Goal: Information Seeking & Learning: Learn about a topic

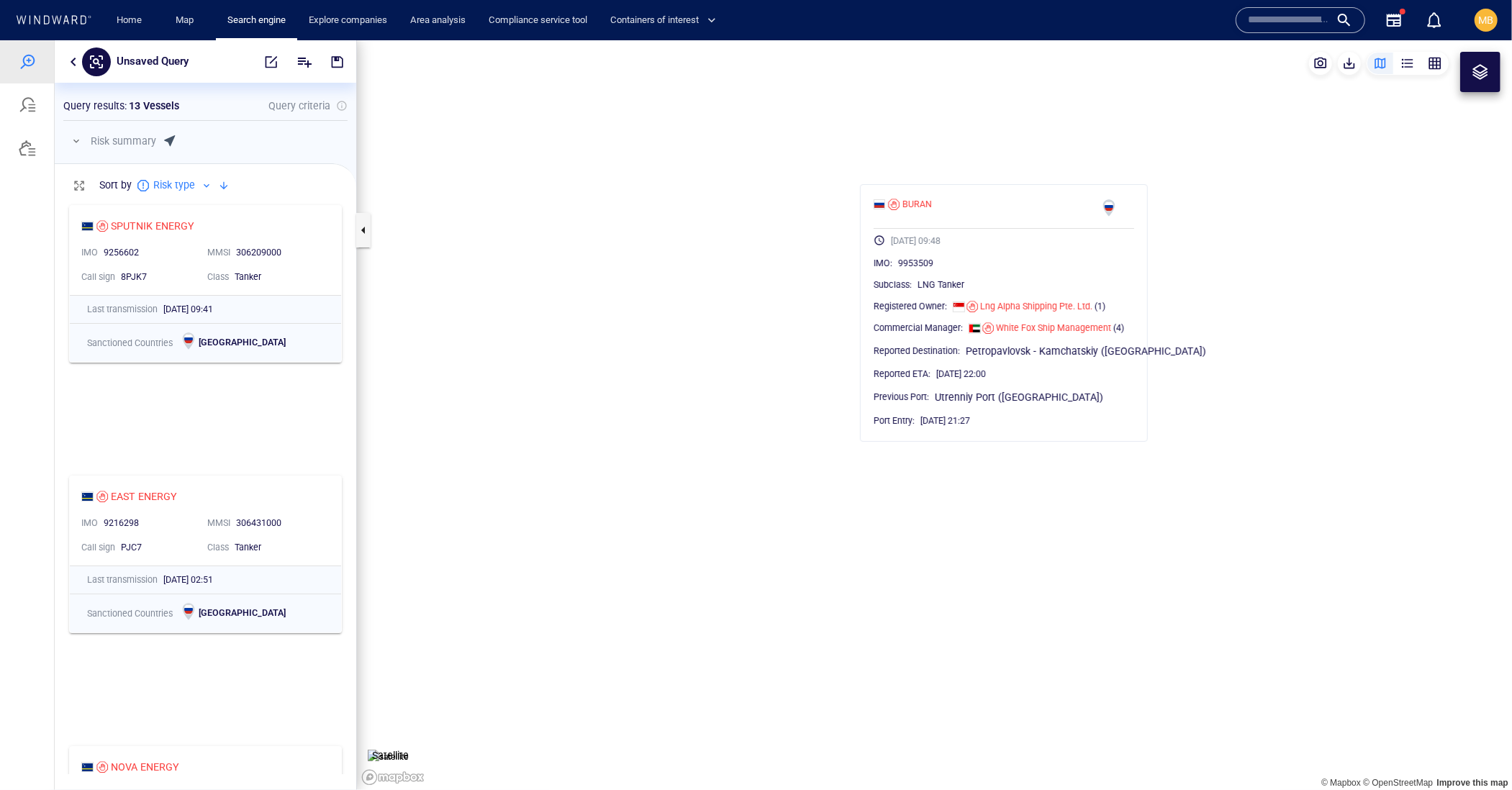
scroll to position [575, 301]
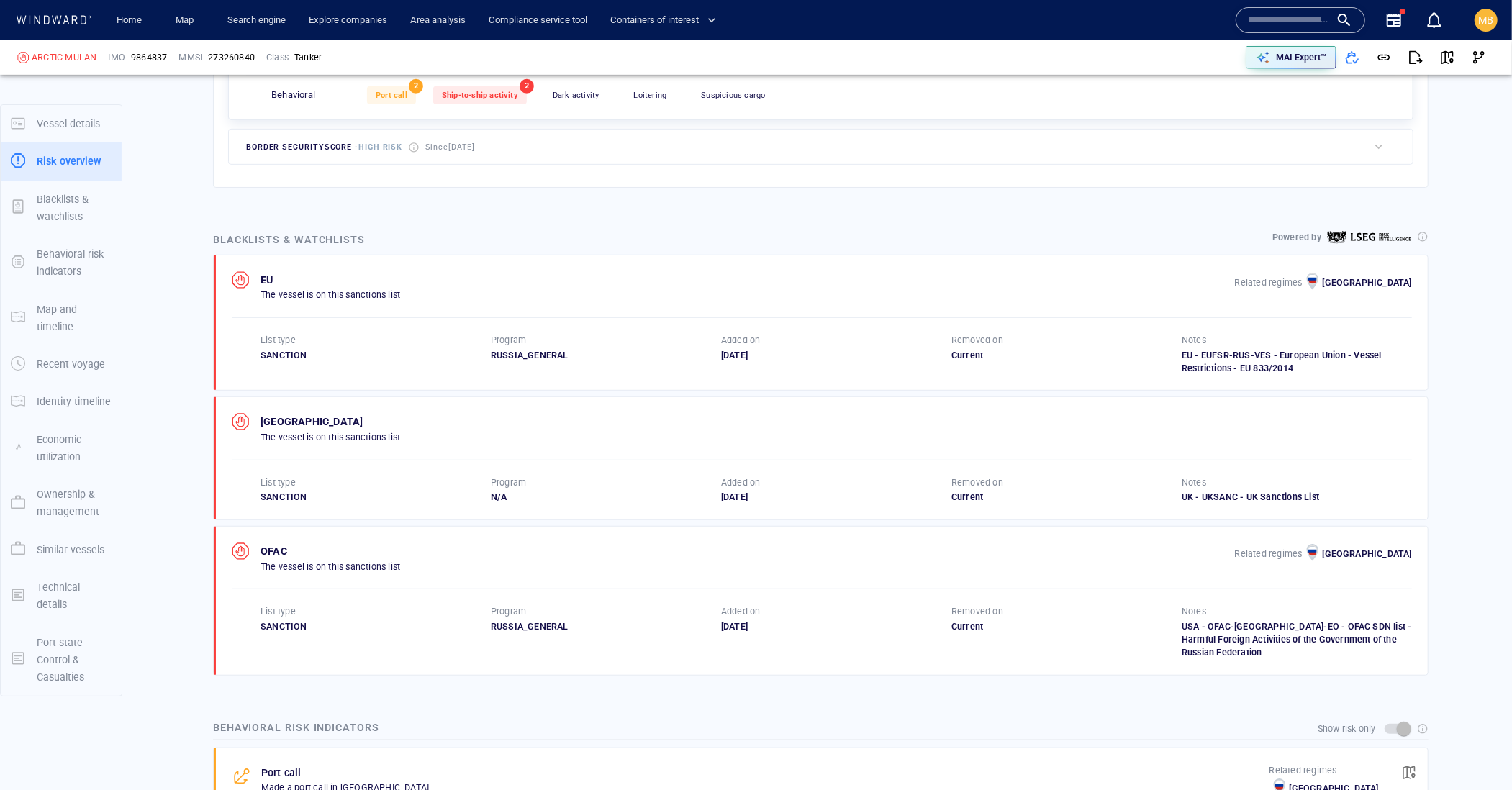
scroll to position [561, 0]
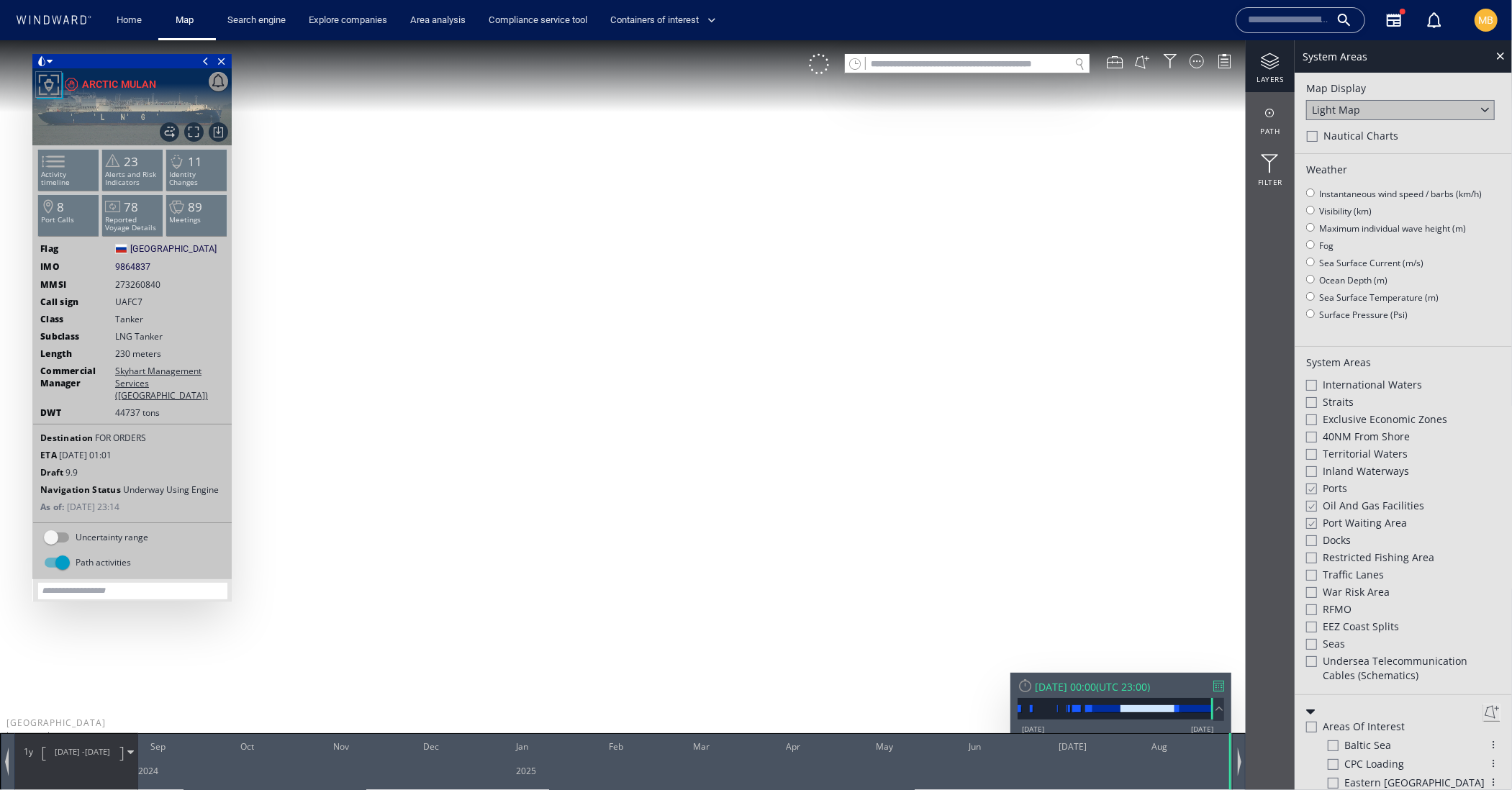
scroll to position [106, 0]
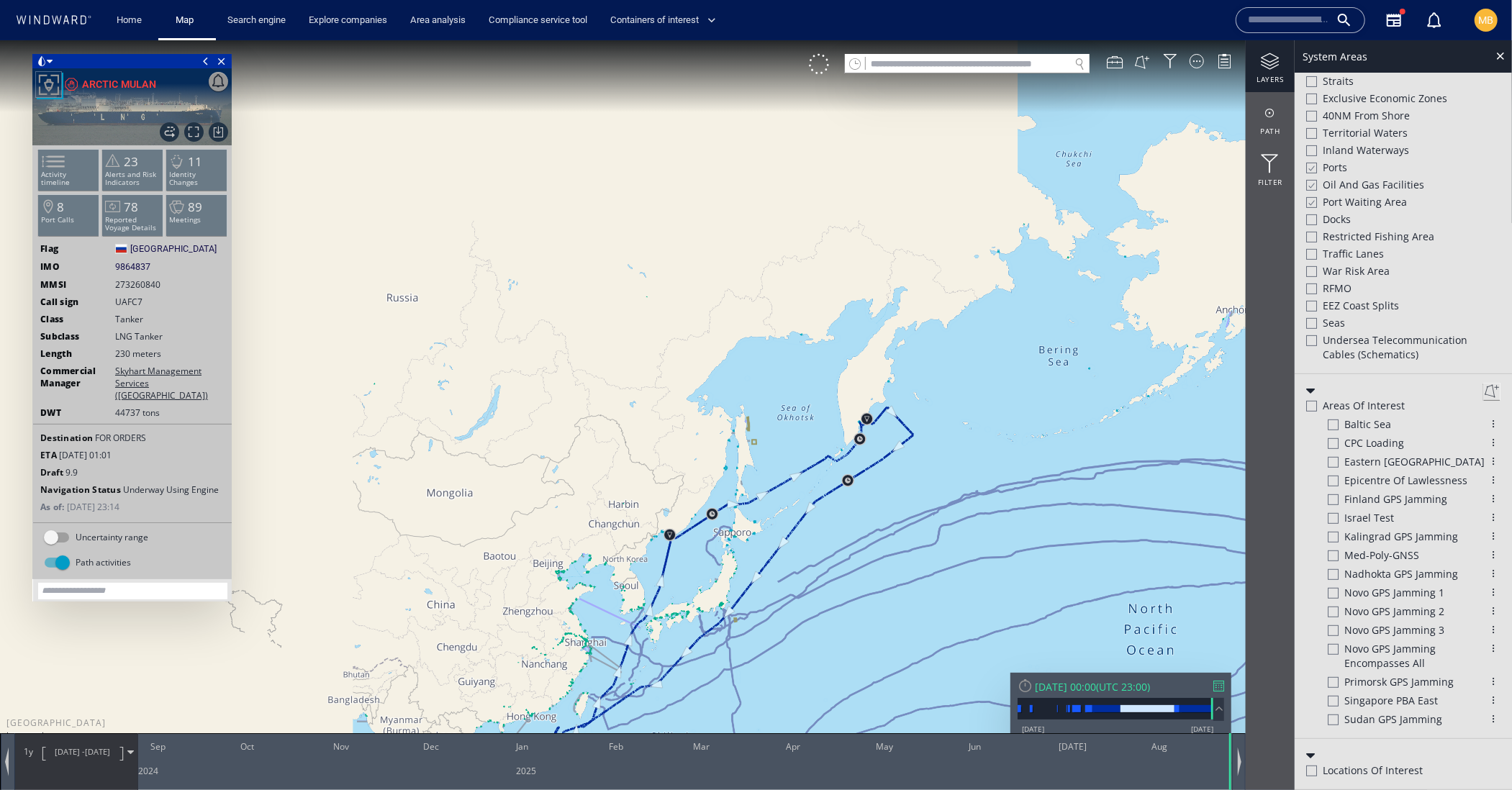
drag, startPoint x: 660, startPoint y: 561, endPoint x: 896, endPoint y: 334, distance: 327.5
click at [894, 334] on canvas "Map" at bounding box center [756, 407] width 1512 height 736
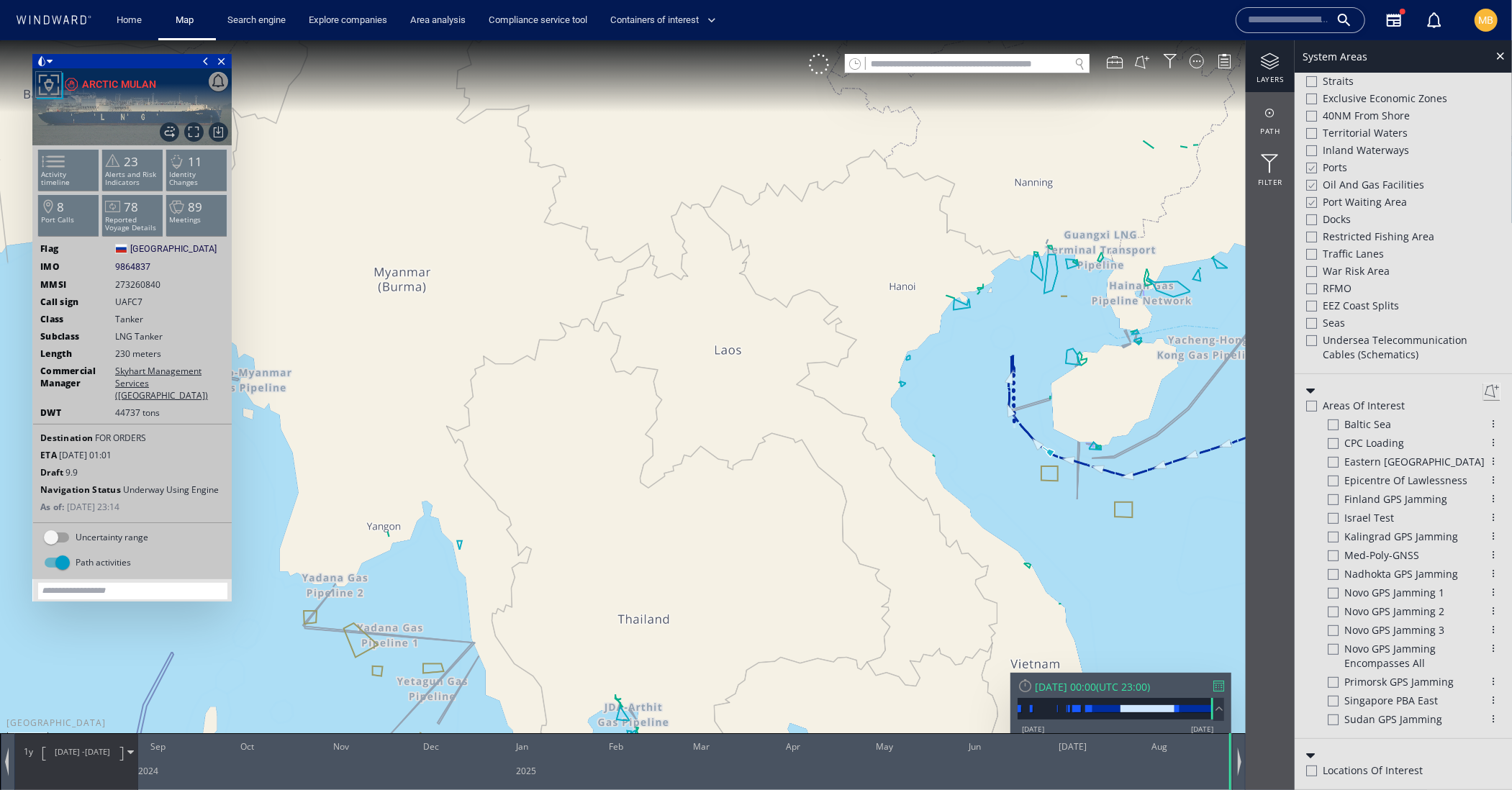
drag, startPoint x: 968, startPoint y: 423, endPoint x: 672, endPoint y: 443, distance: 296.7
click at [672, 443] on canvas "Map" at bounding box center [756, 407] width 1512 height 736
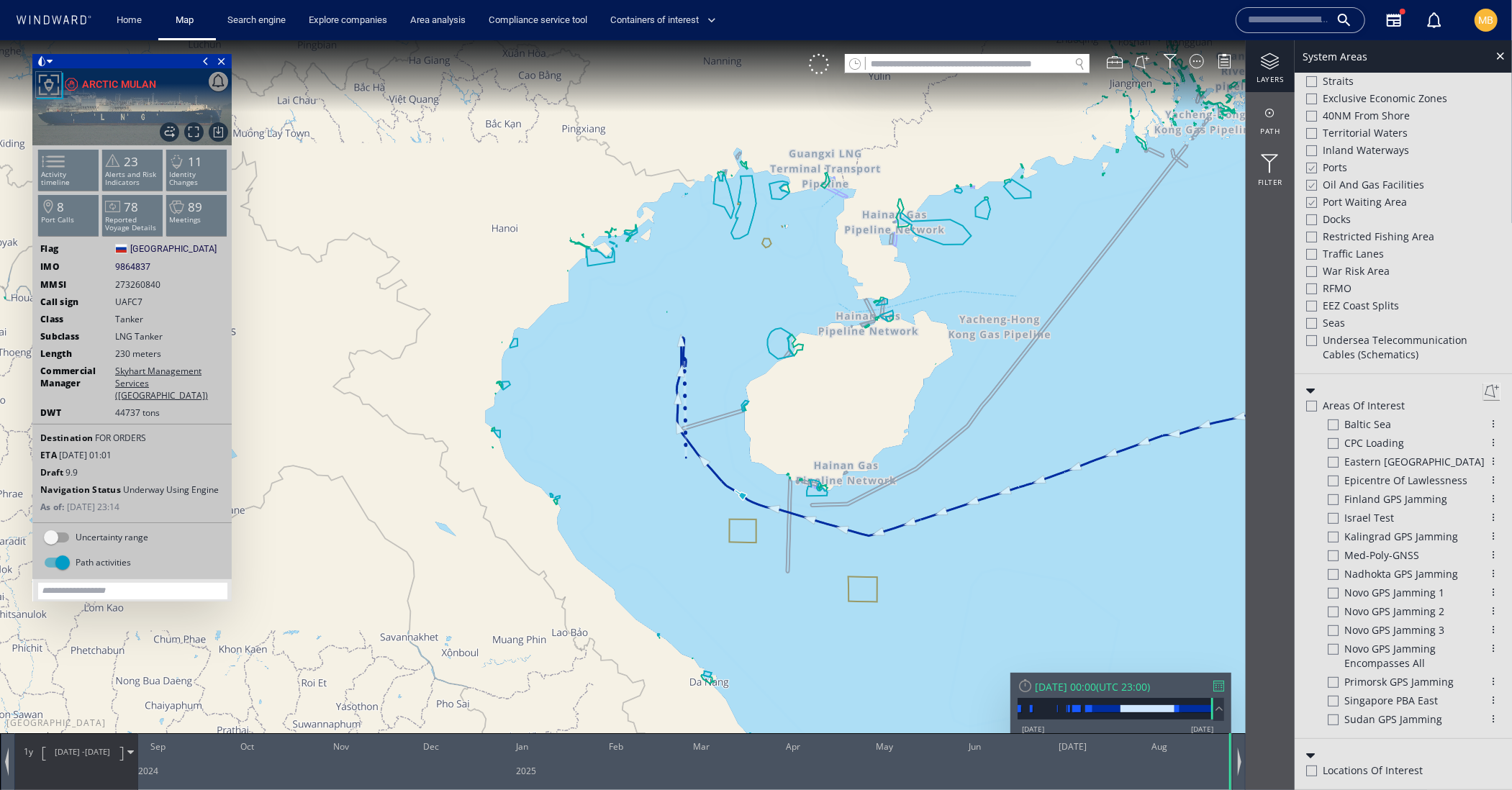
drag, startPoint x: 772, startPoint y: 431, endPoint x: 825, endPoint y: 434, distance: 53.1
click at [825, 434] on canvas "Map" at bounding box center [756, 407] width 1512 height 736
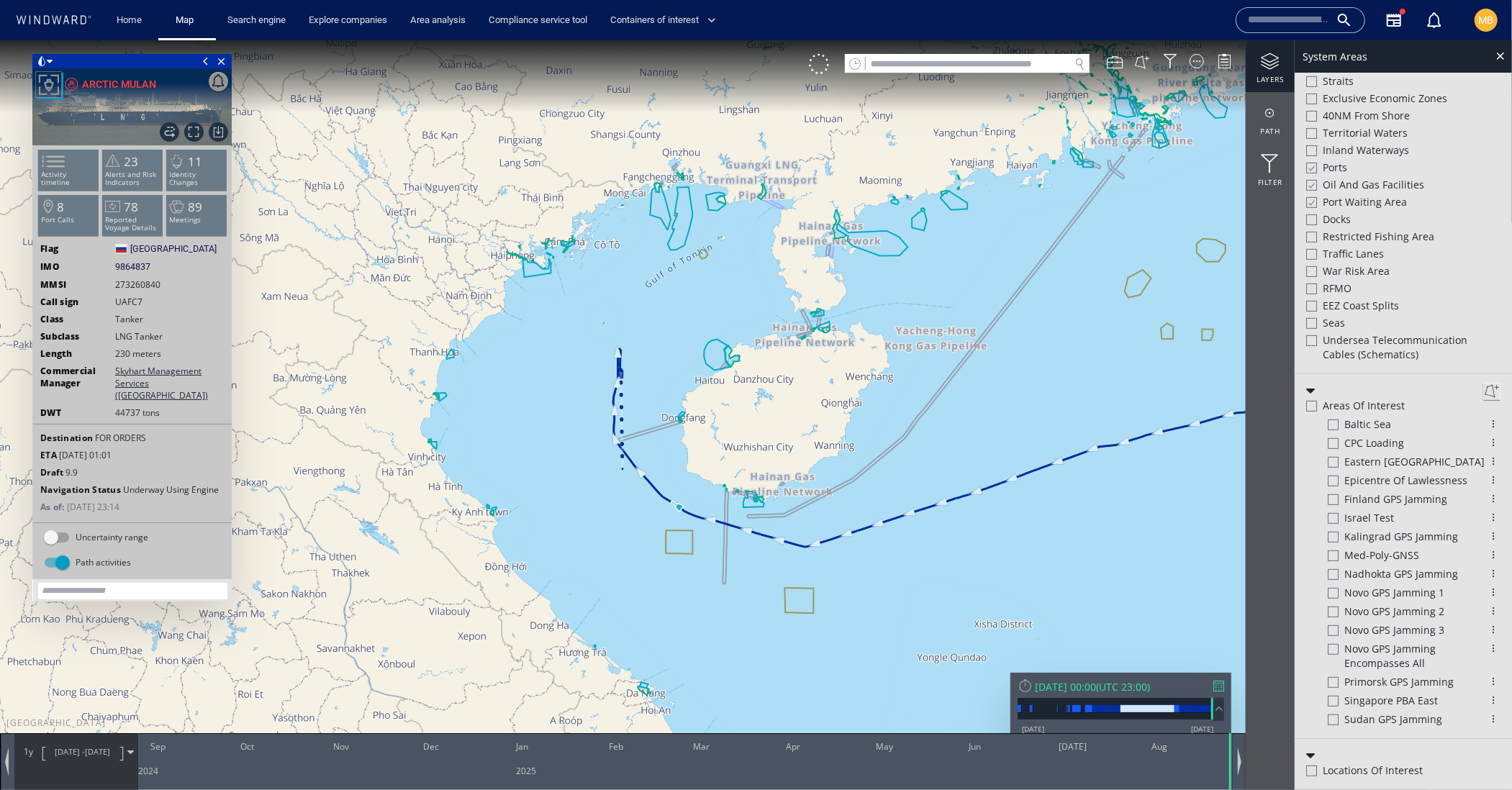
scroll to position [441, 0]
click at [1311, 208] on div at bounding box center [1311, 202] width 11 height 12
click at [1313, 191] on div at bounding box center [1311, 184] width 11 height 12
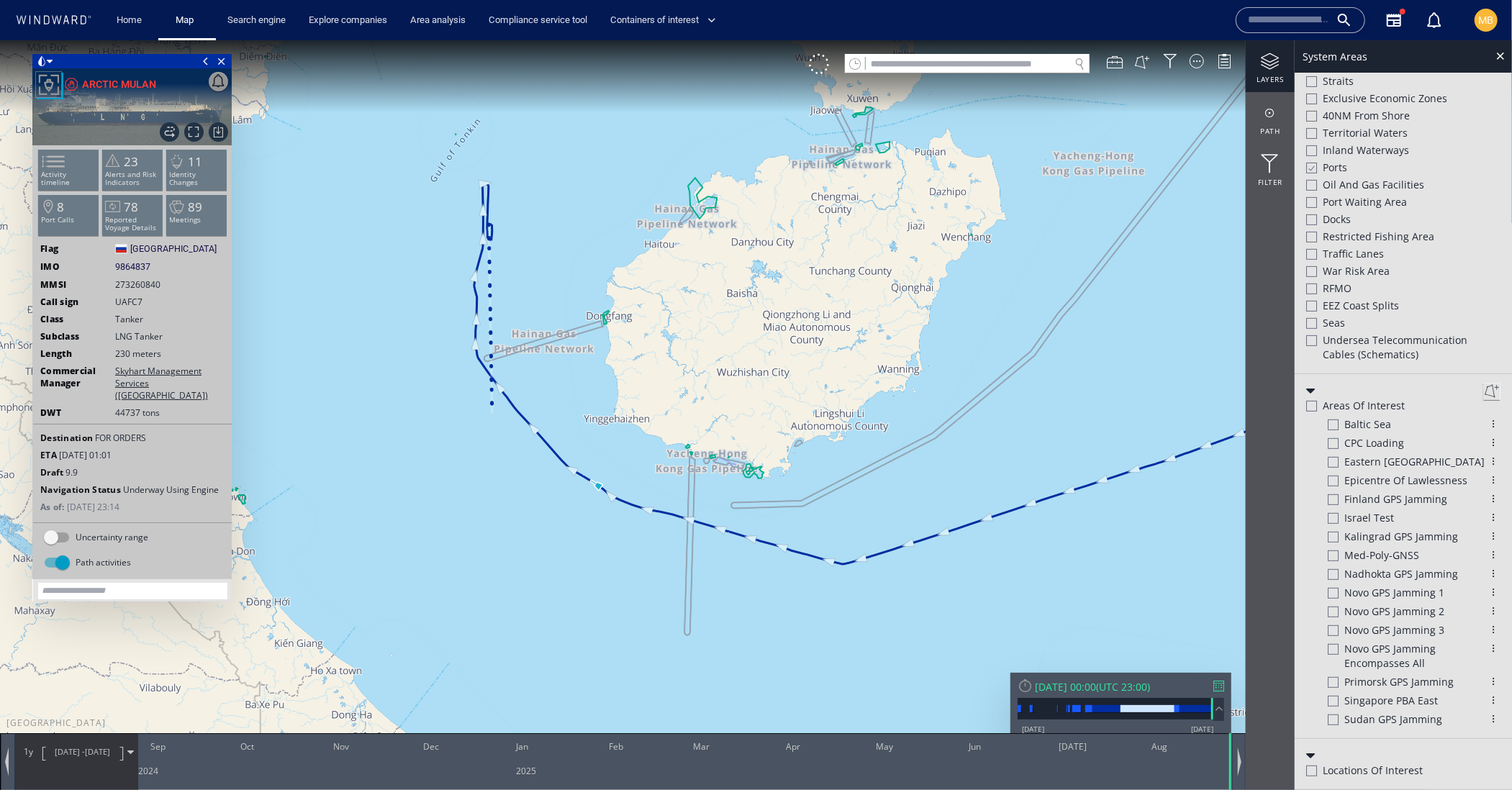
drag, startPoint x: 810, startPoint y: 463, endPoint x: 810, endPoint y: 434, distance: 29.0
click at [810, 434] on canvas "Map" at bounding box center [756, 407] width 1512 height 736
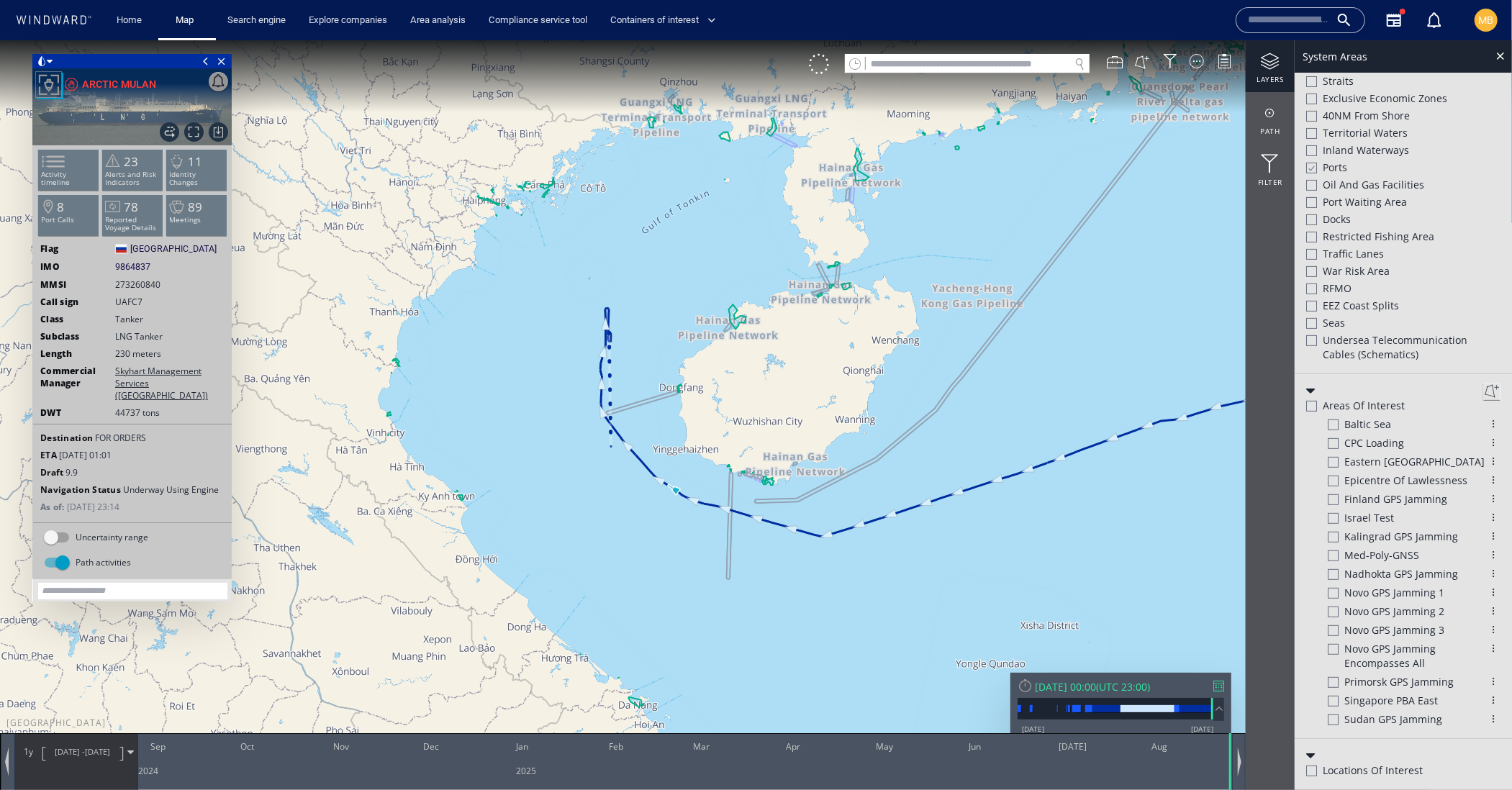
click at [810, 434] on canvas "Map" at bounding box center [756, 407] width 1512 height 736
click at [1314, 174] on div at bounding box center [1311, 167] width 11 height 12
